Goal: Transaction & Acquisition: Purchase product/service

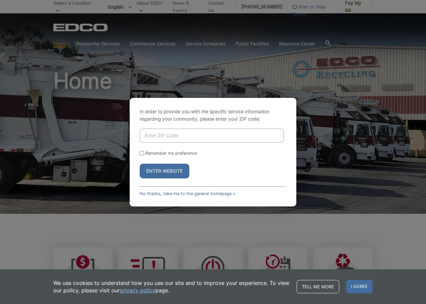
click at [194, 133] on input "Enter ZIP Code" at bounding box center [212, 135] width 144 height 14
type input "91950"
click at [162, 174] on button "Enter Website" at bounding box center [165, 171] width 50 height 15
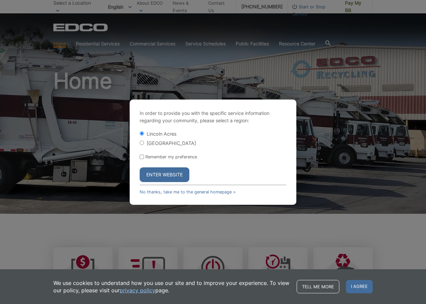
click at [142, 141] on input "[GEOGRAPHIC_DATA]" at bounding box center [142, 142] width 4 height 4
radio input "true"
click at [140, 158] on input "Remember my preference" at bounding box center [142, 156] width 4 height 4
checkbox input "true"
click at [166, 182] on button "Enter Website" at bounding box center [165, 174] width 50 height 15
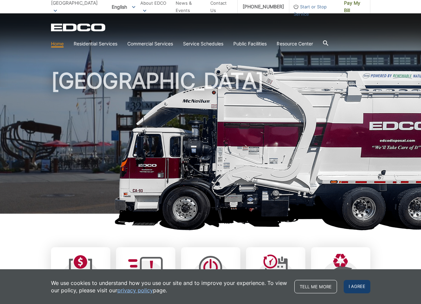
click at [353, 287] on span "I agree" at bounding box center [357, 286] width 27 height 13
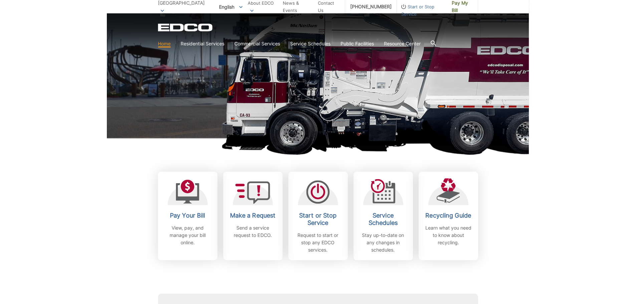
scroll to position [133, 0]
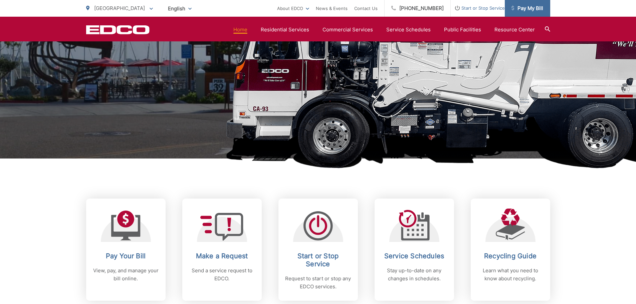
click at [421, 12] on span "Pay My Bill" at bounding box center [527, 8] width 32 height 8
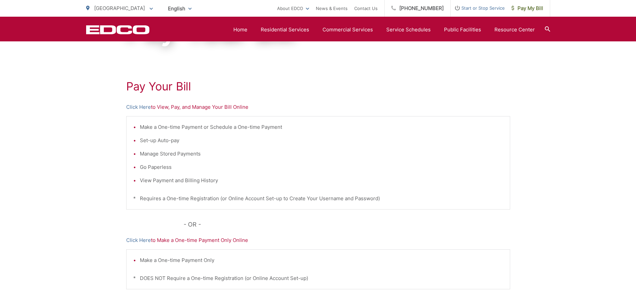
scroll to position [67, 0]
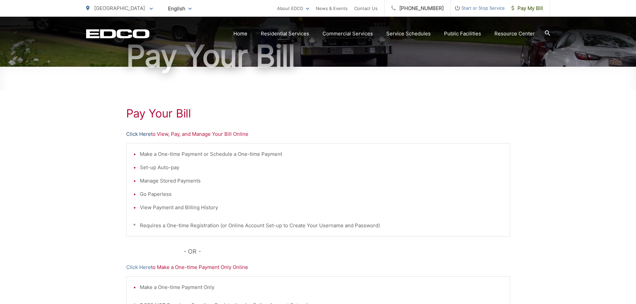
click at [137, 135] on link "Click Here" at bounding box center [138, 134] width 25 height 8
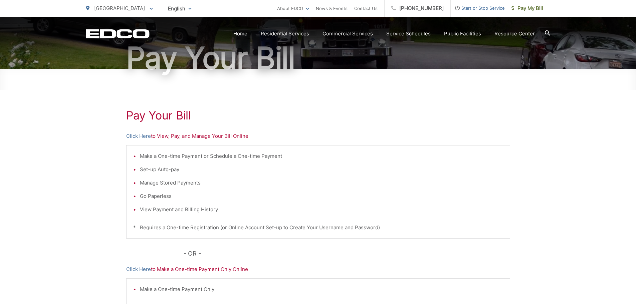
scroll to position [0, 0]
